Goal: Navigation & Orientation: Find specific page/section

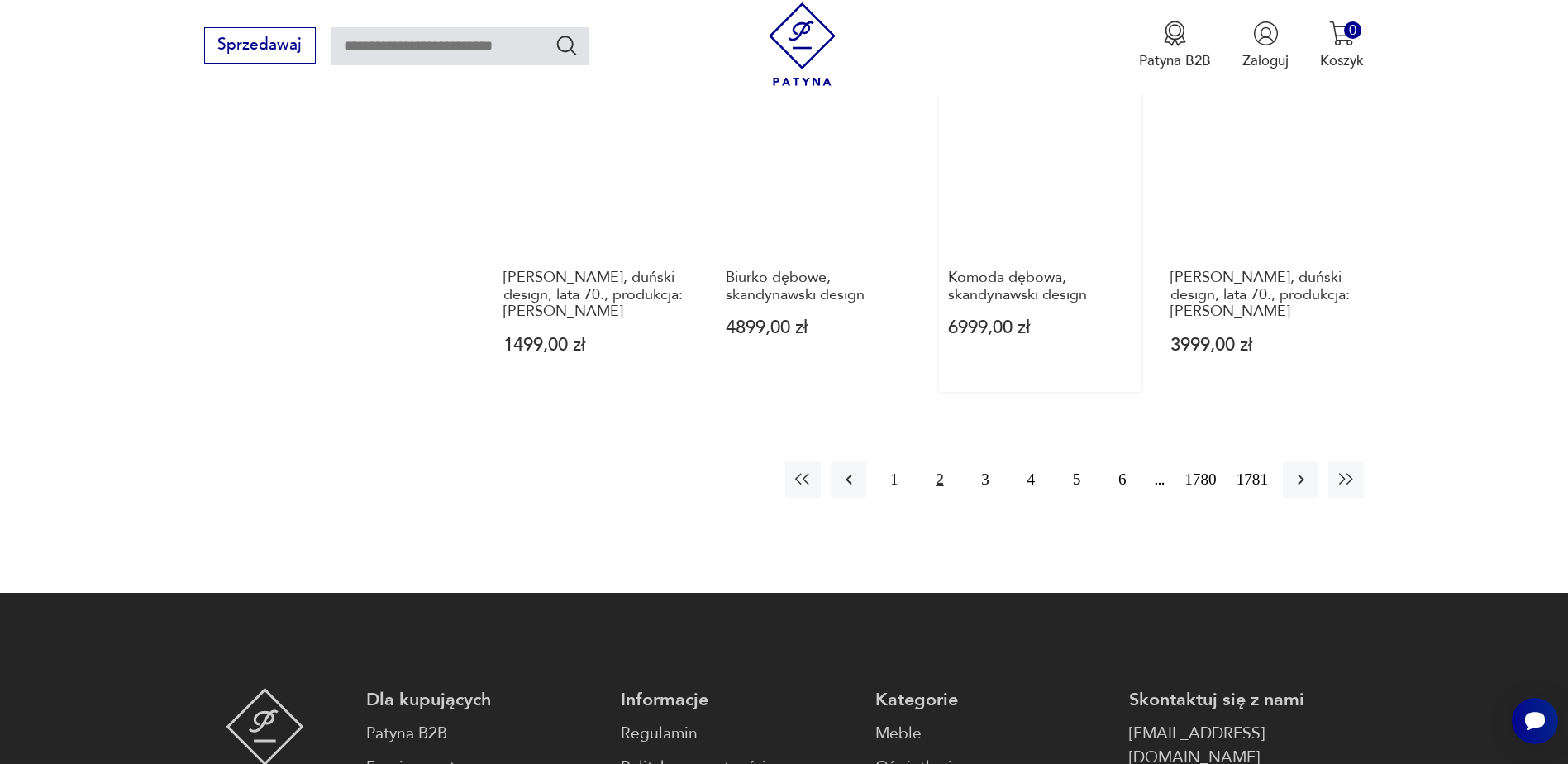
scroll to position [1768, 0]
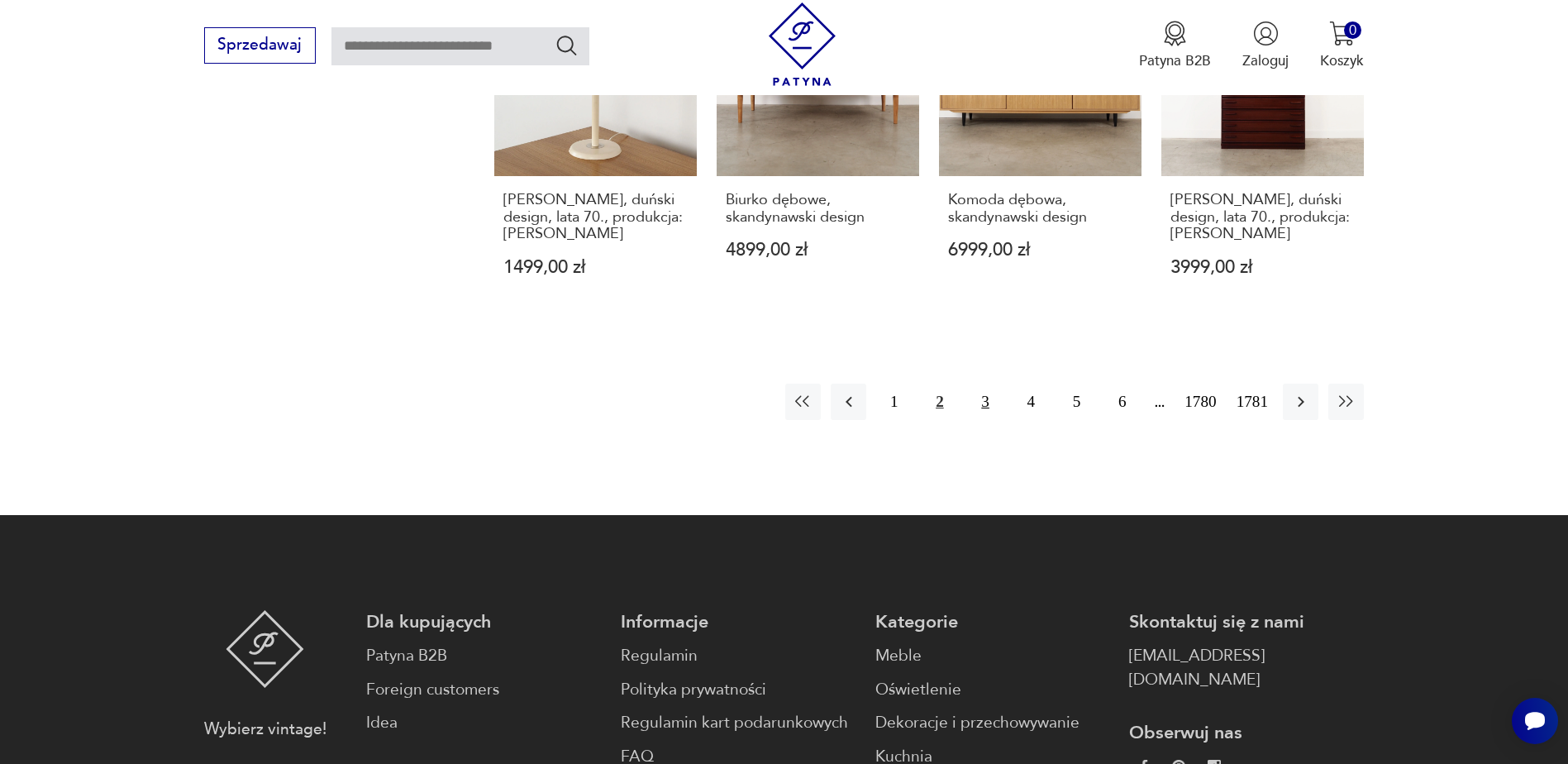
click at [993, 383] on button "3" at bounding box center [986, 401] width 36 height 36
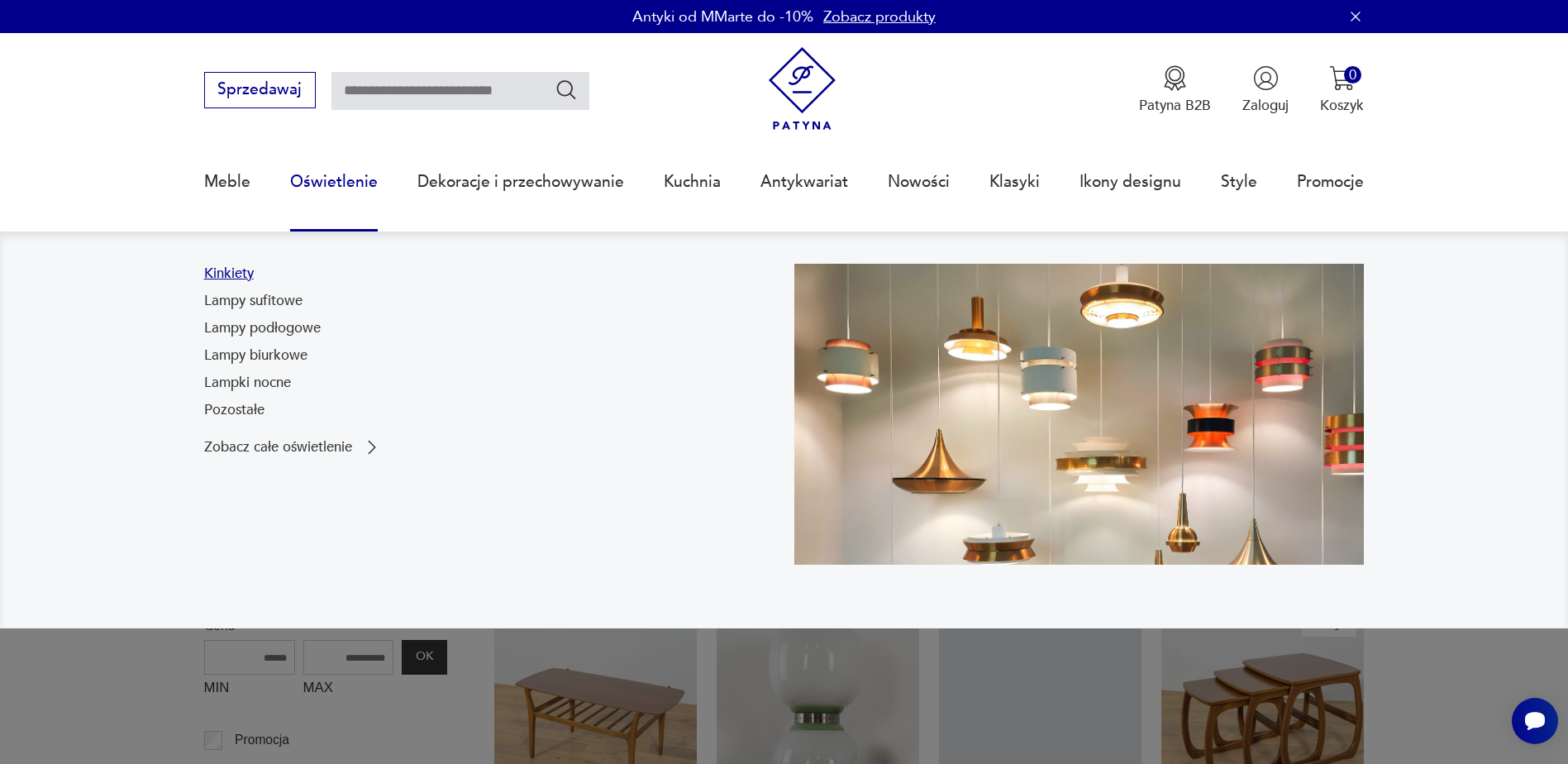
click at [243, 273] on link "Kinkiety" at bounding box center [230, 273] width 50 height 20
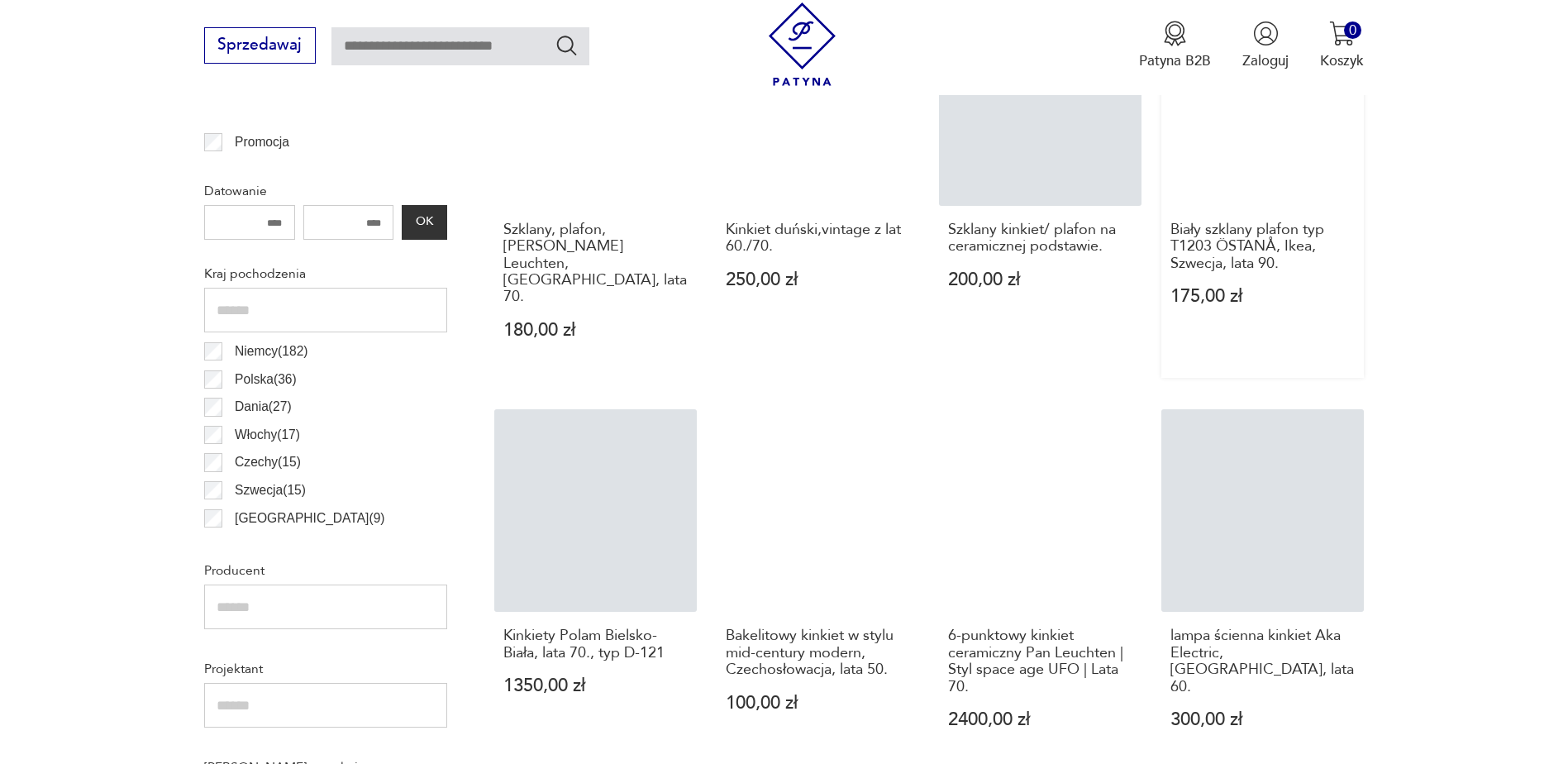
scroll to position [384, 0]
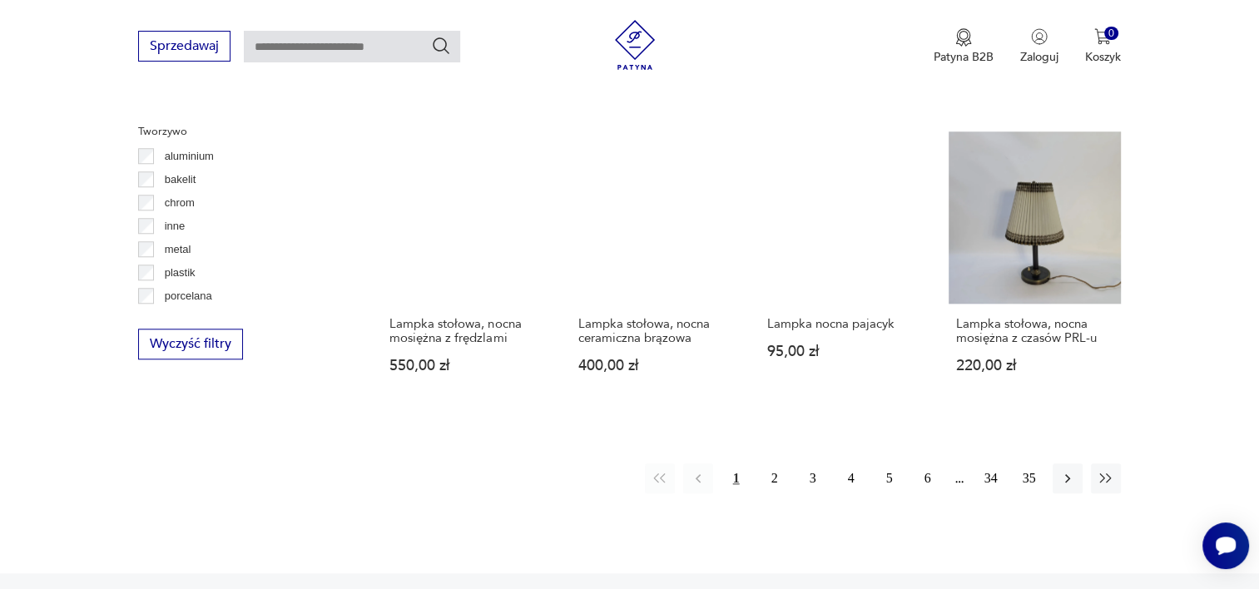
scroll to position [1576, 0]
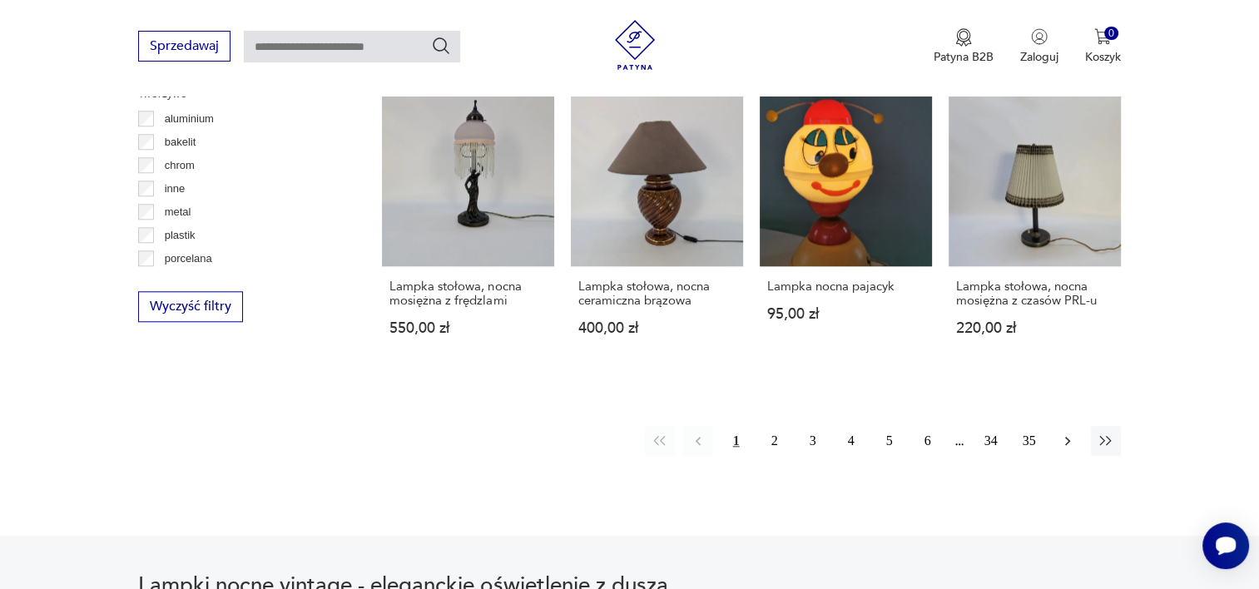
click at [1072, 433] on icon "button" at bounding box center [1067, 441] width 17 height 17
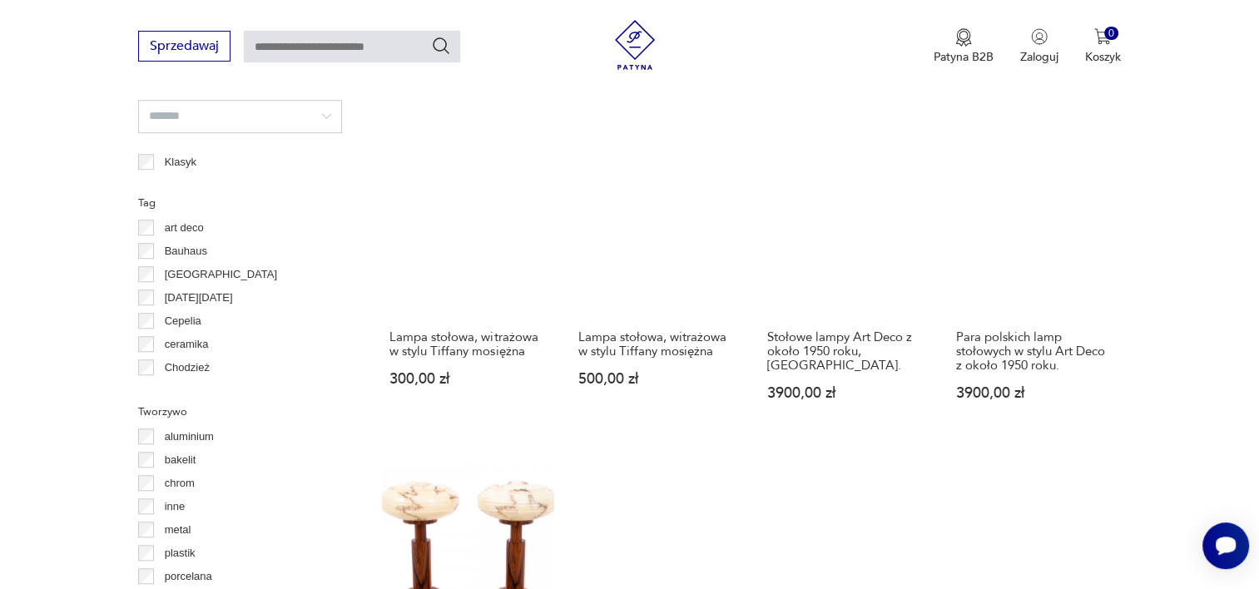
scroll to position [1557, 0]
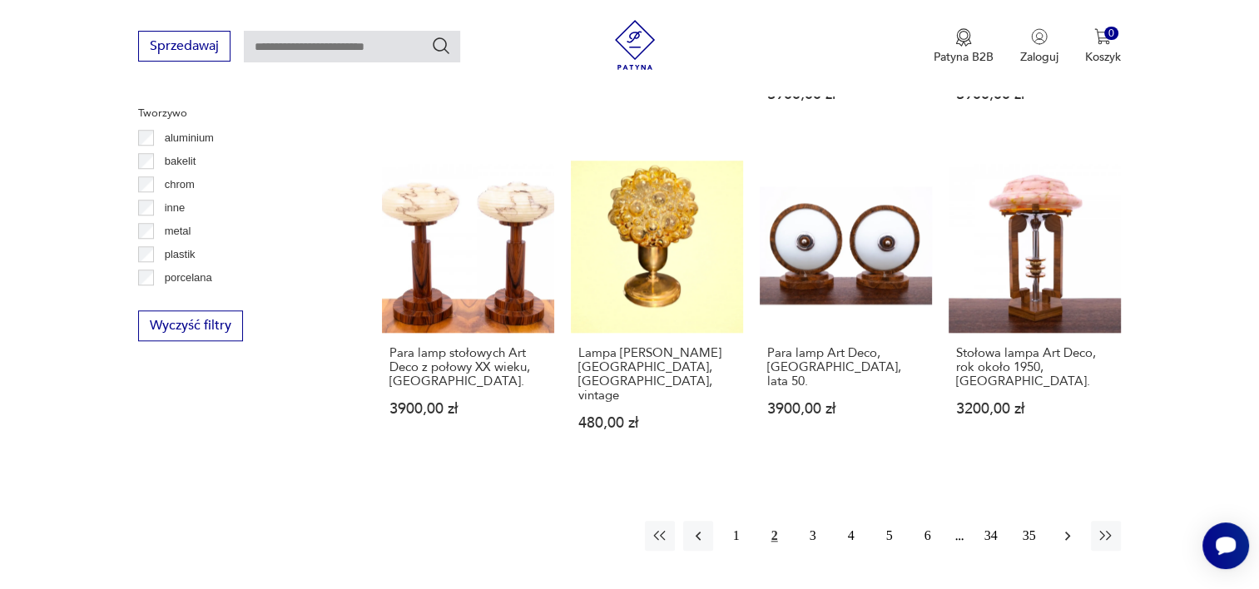
click at [1069, 521] on button "button" at bounding box center [1068, 536] width 30 height 30
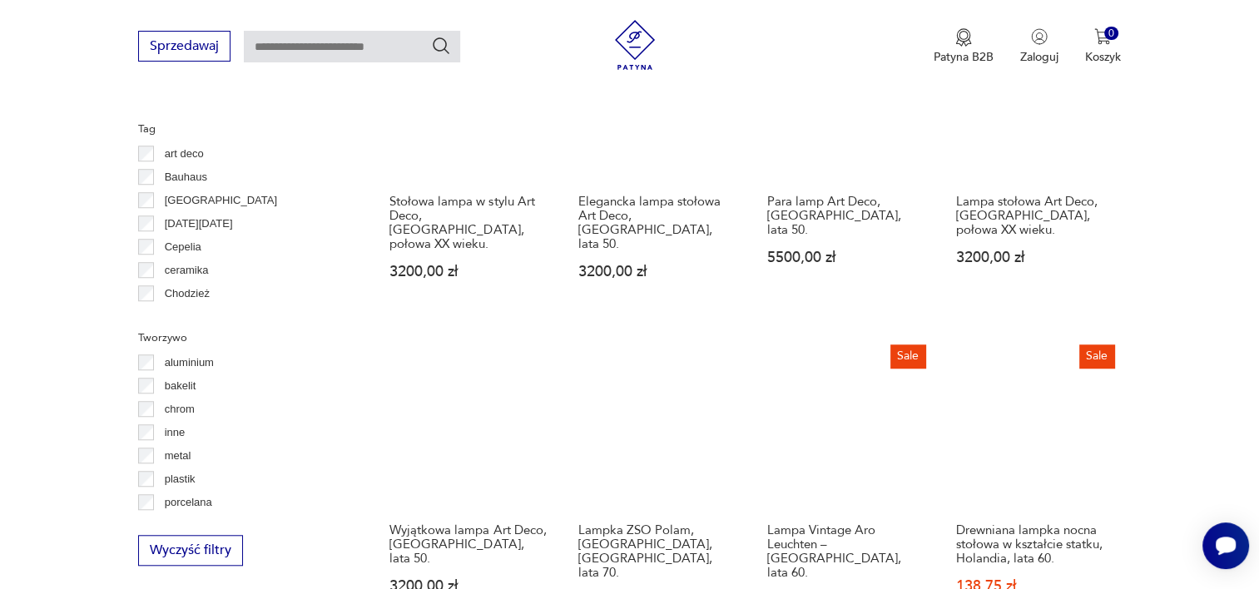
scroll to position [1473, 0]
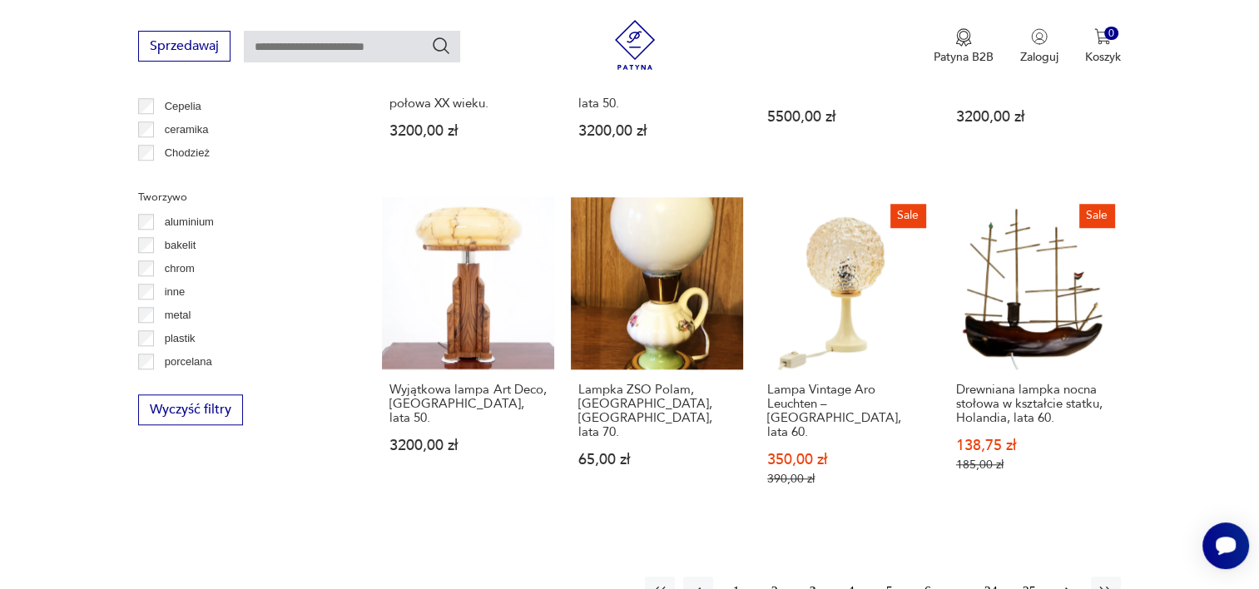
drag, startPoint x: 1072, startPoint y: 557, endPoint x: 1067, endPoint y: 549, distance: 8.6
click at [1072, 577] on button "button" at bounding box center [1068, 592] width 30 height 30
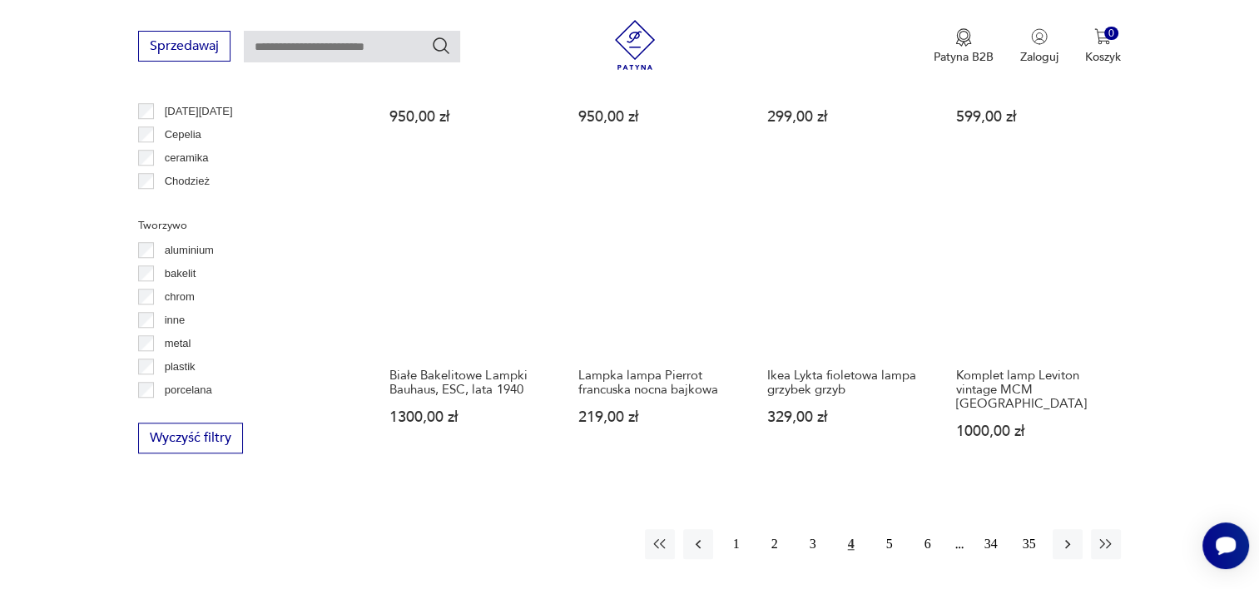
scroll to position [1474, 0]
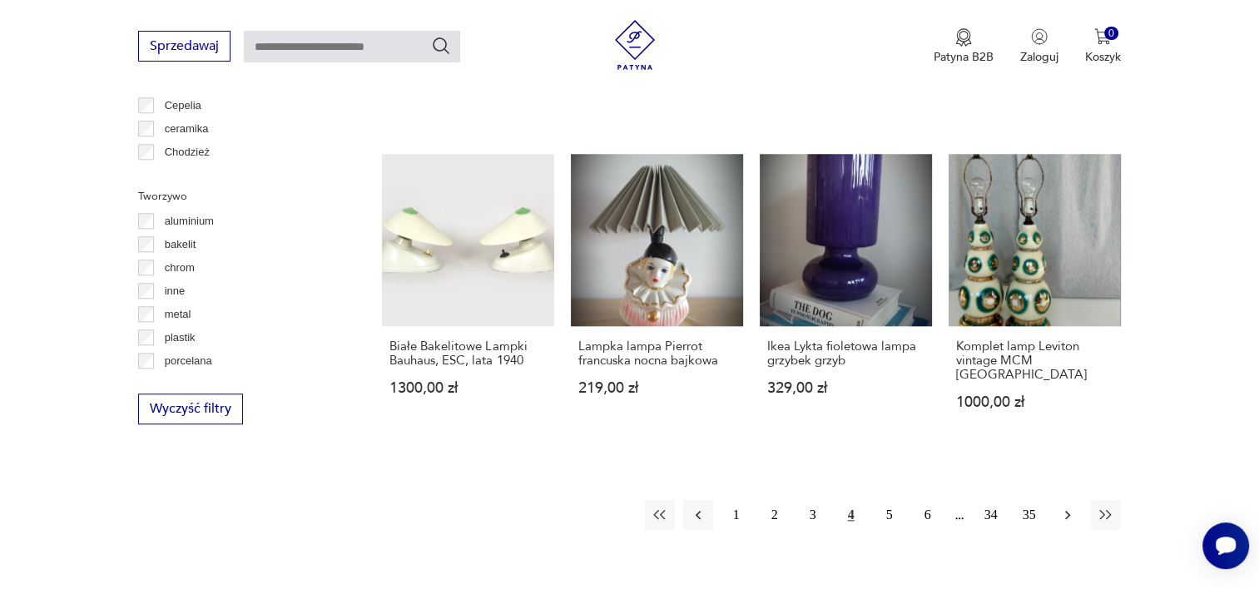
click at [1073, 507] on icon "button" at bounding box center [1067, 515] width 17 height 17
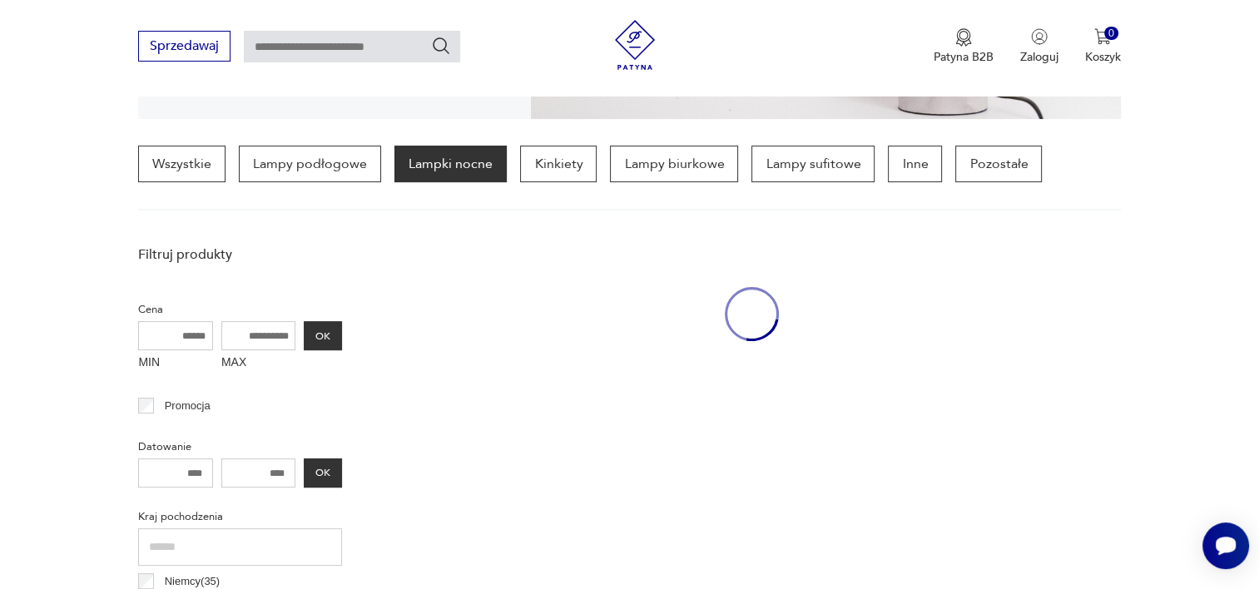
scroll to position [391, 0]
